Goal: Task Accomplishment & Management: Manage account settings

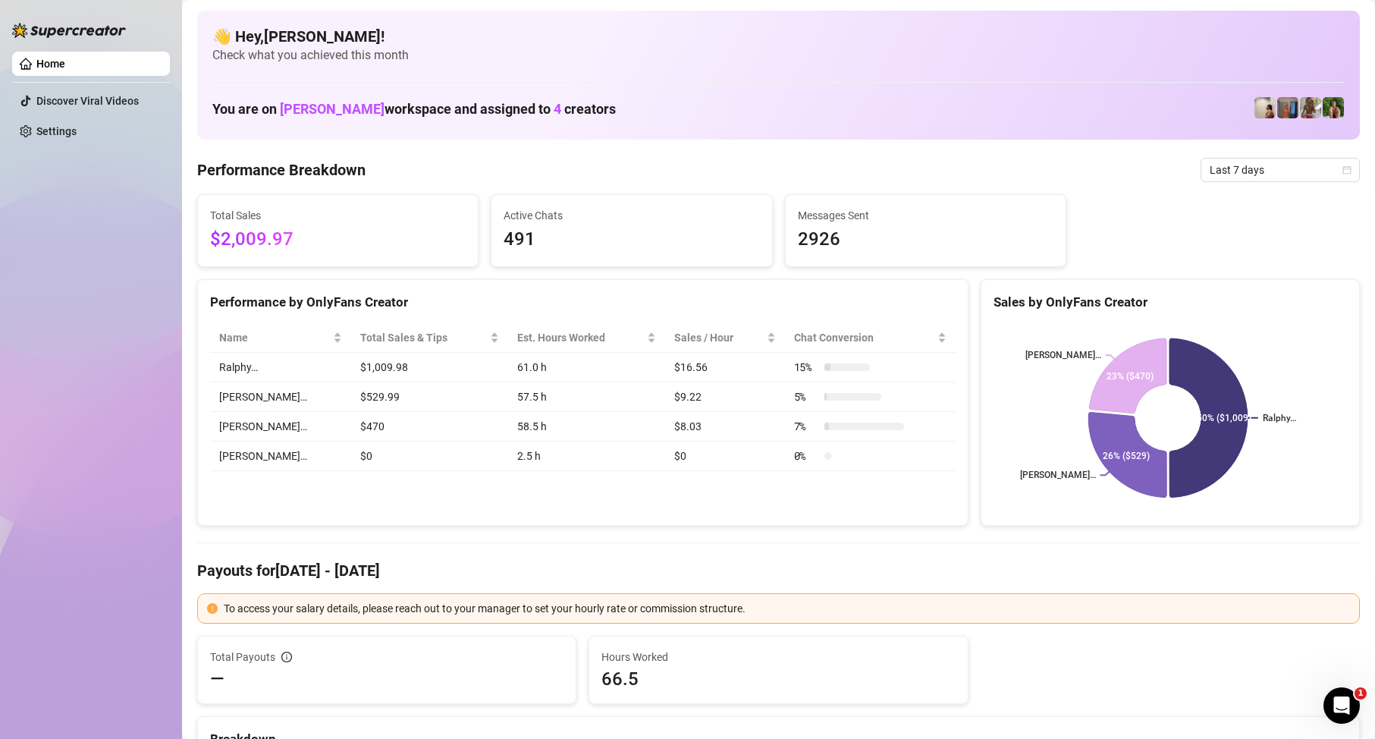
click at [79, 310] on div "Home Discover Viral Videos Settings" at bounding box center [91, 362] width 158 height 725
click at [1222, 174] on span "Last 7 days" at bounding box center [1280, 170] width 141 height 23
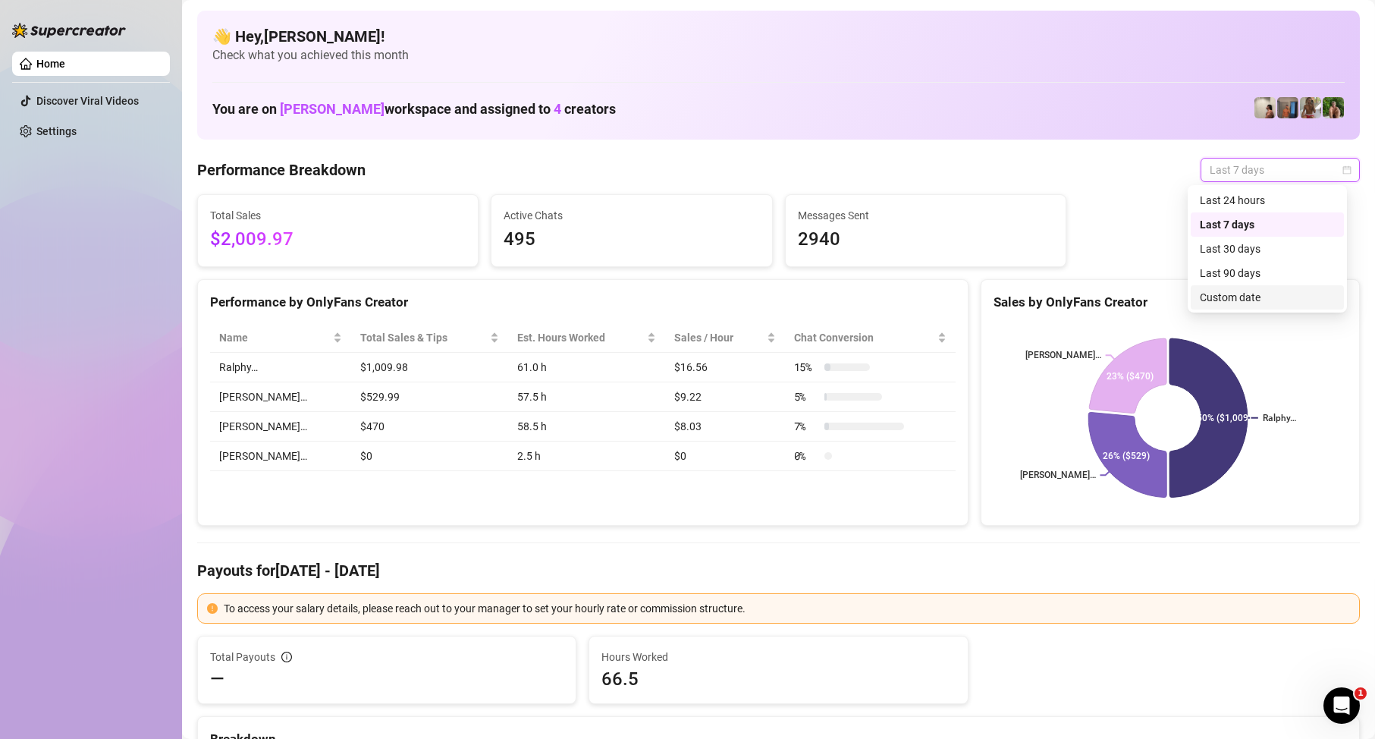
click at [1229, 297] on div "Custom date" at bounding box center [1267, 297] width 135 height 17
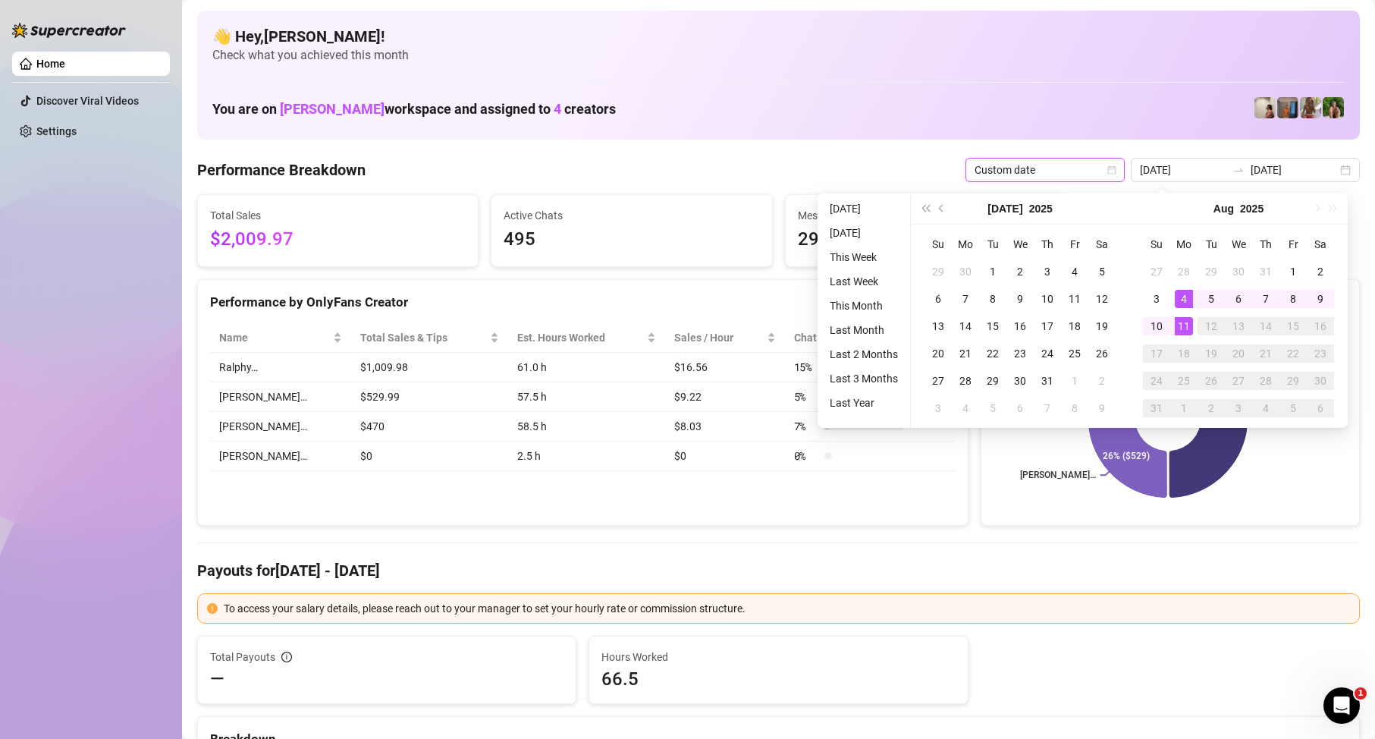
type input "[DATE]"
click at [1186, 328] on div "11" at bounding box center [1184, 326] width 18 height 18
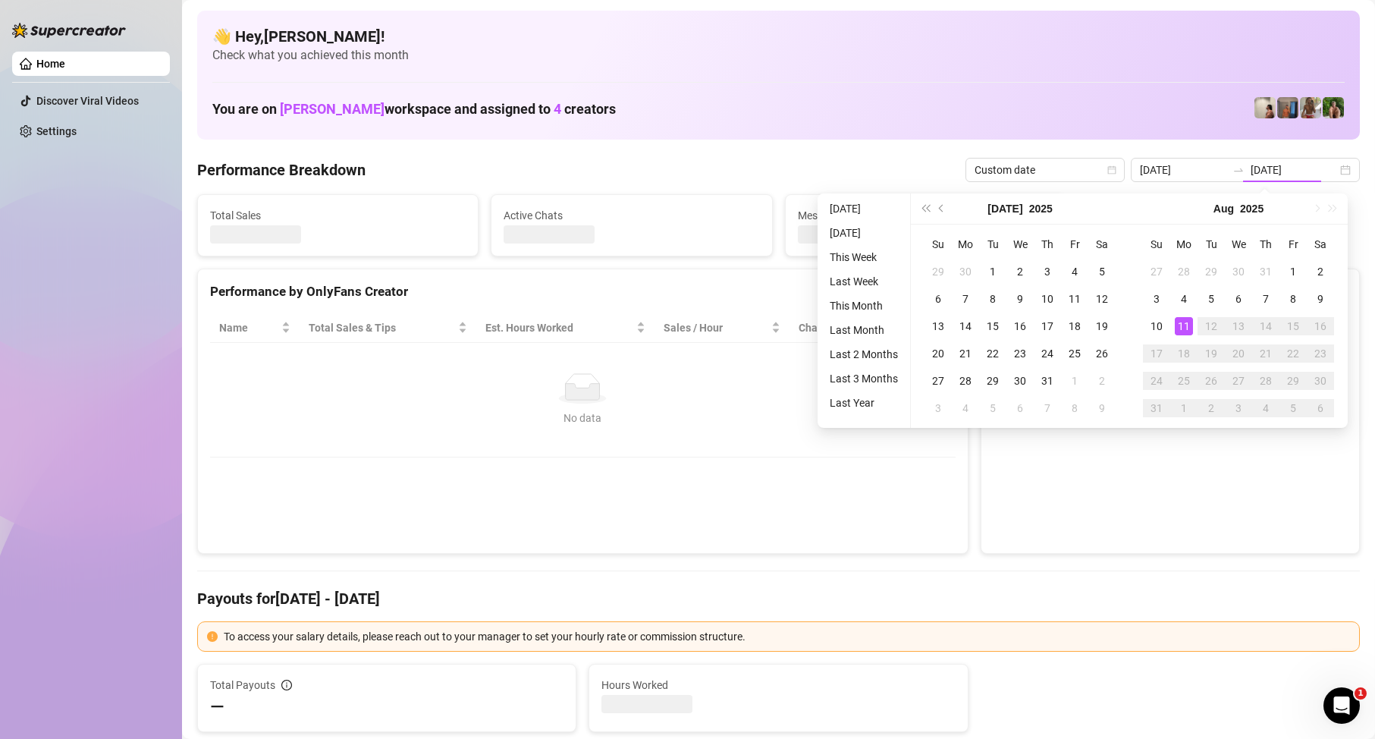
type input "[DATE]"
